Goal: Information Seeking & Learning: Understand process/instructions

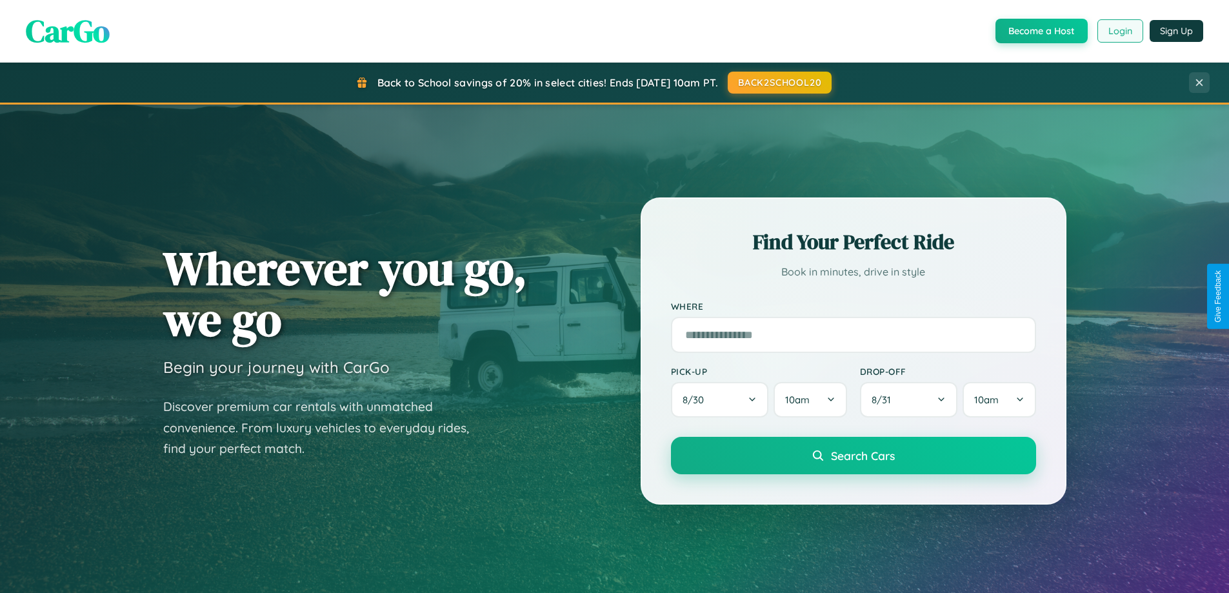
click at [1120, 31] on button "Login" at bounding box center [1121, 30] width 46 height 23
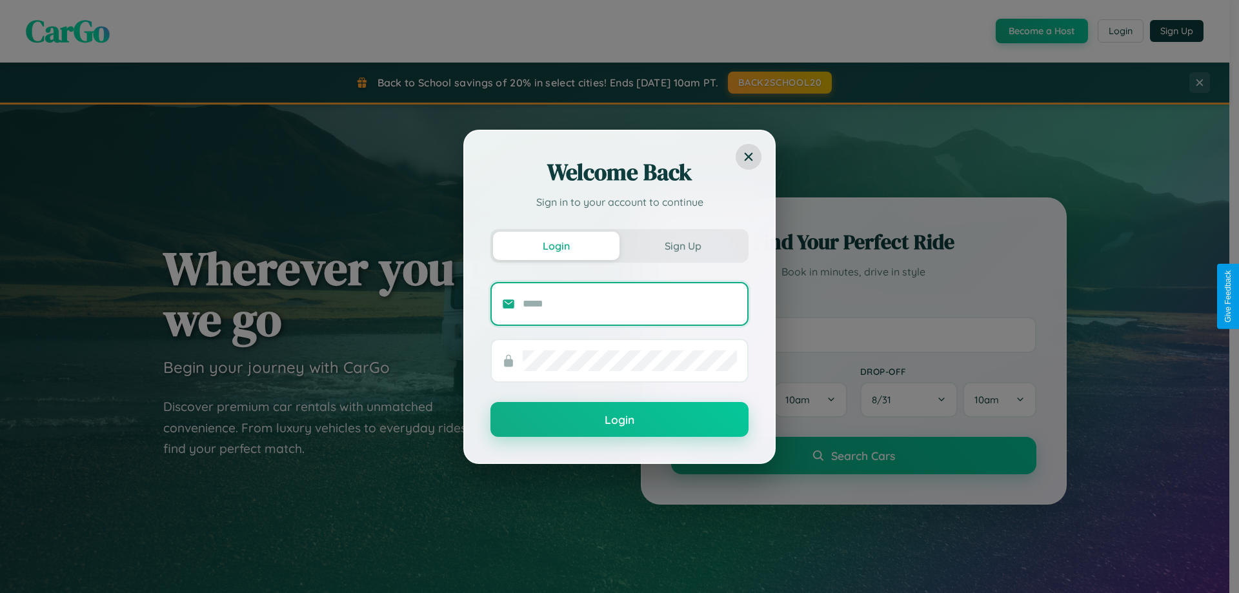
click at [630, 303] on input "text" at bounding box center [630, 304] width 214 height 21
type input "**********"
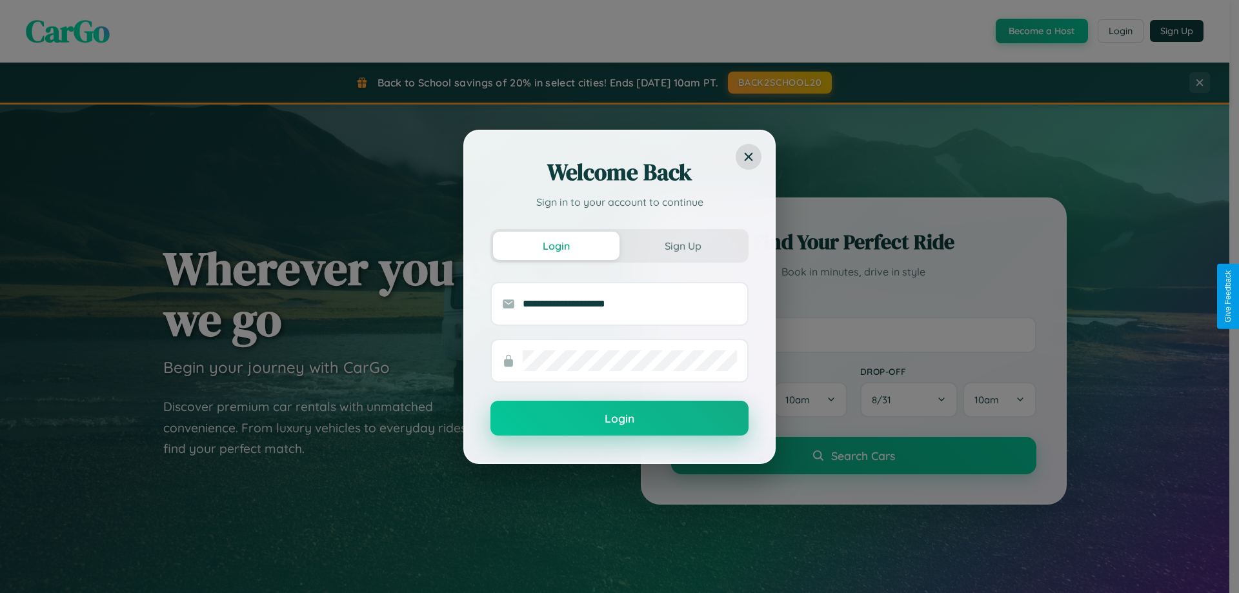
click at [619, 419] on button "Login" at bounding box center [619, 418] width 258 height 35
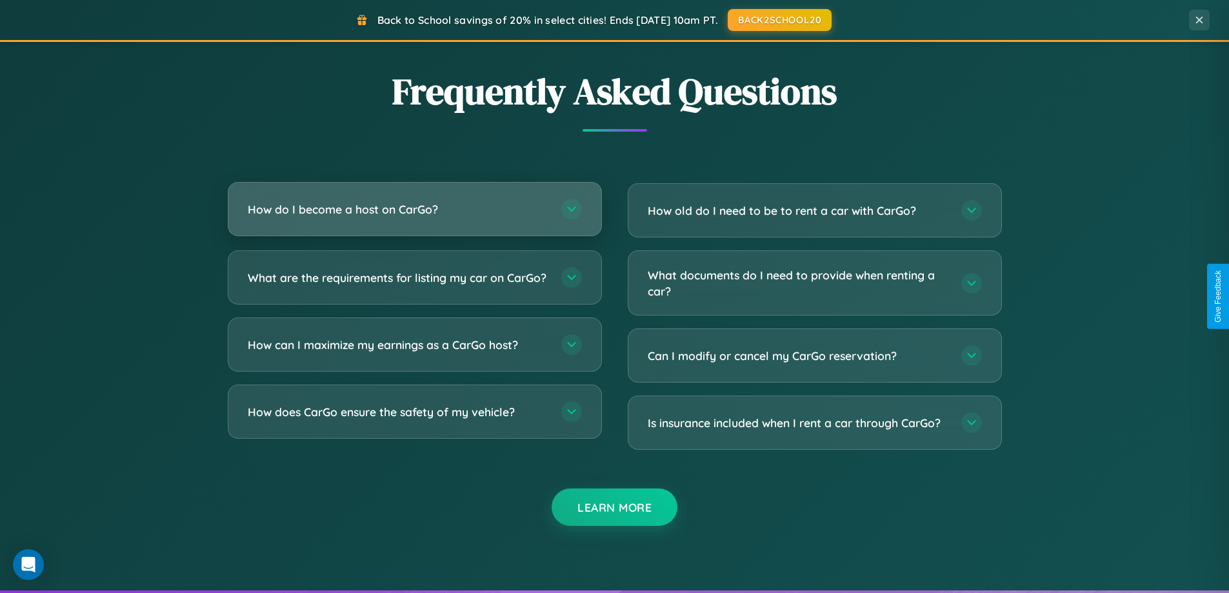
scroll to position [2483, 0]
click at [414, 210] on h3 "How do I become a host on CarGo?" at bounding box center [398, 209] width 301 height 16
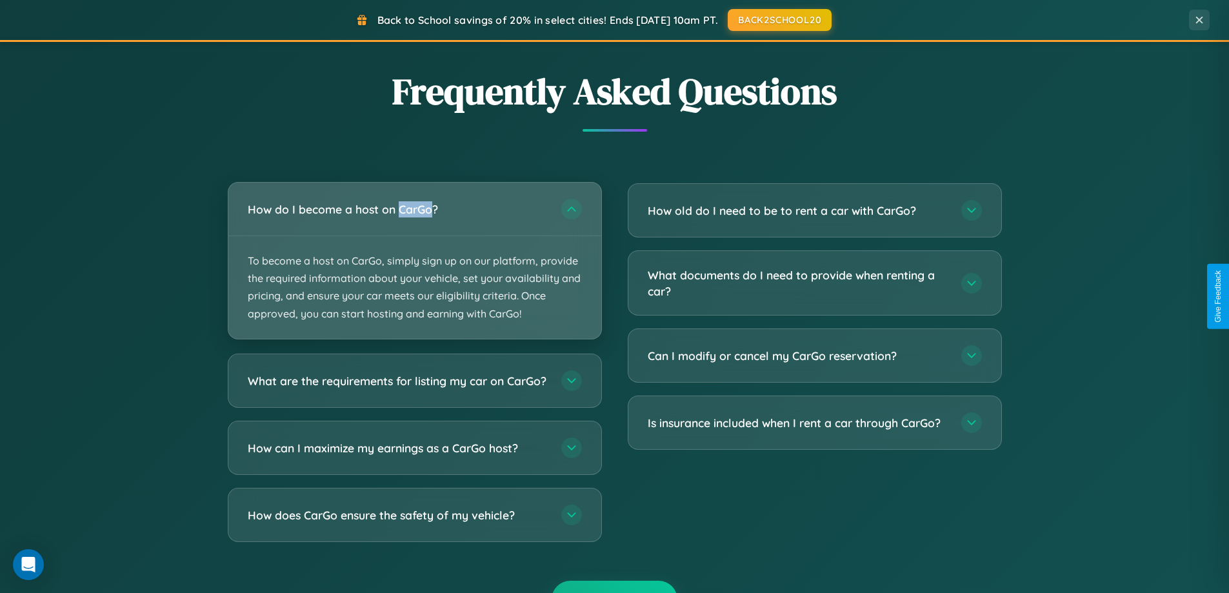
scroll to position [2073, 0]
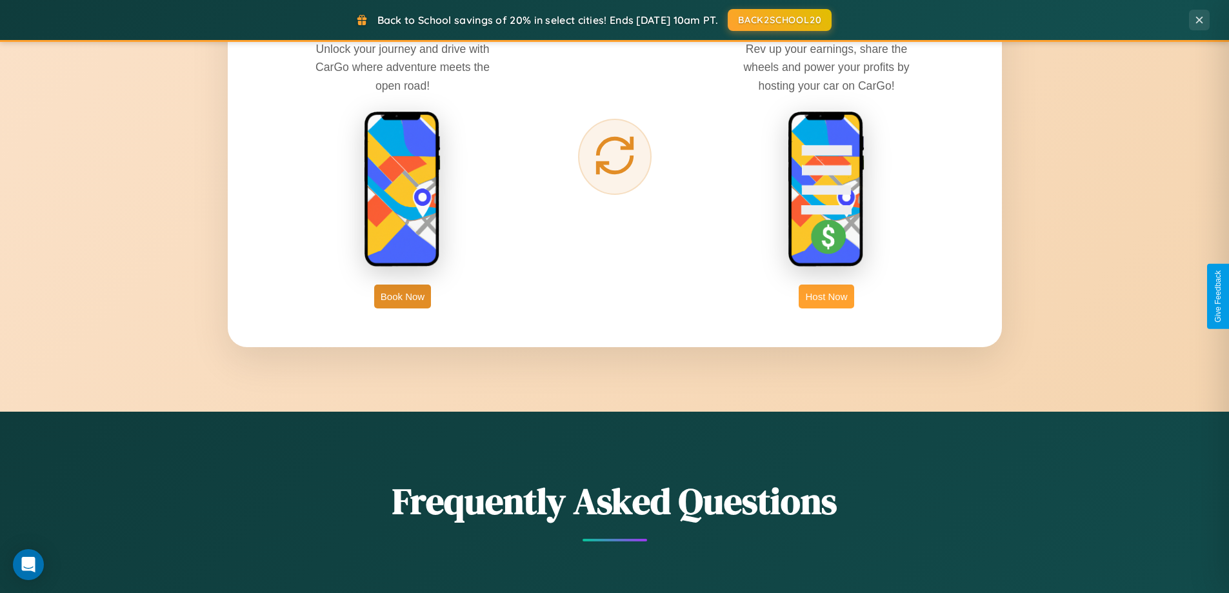
click at [827, 296] on button "Host Now" at bounding box center [826, 297] width 55 height 24
